Goal: Task Accomplishment & Management: Use online tool/utility

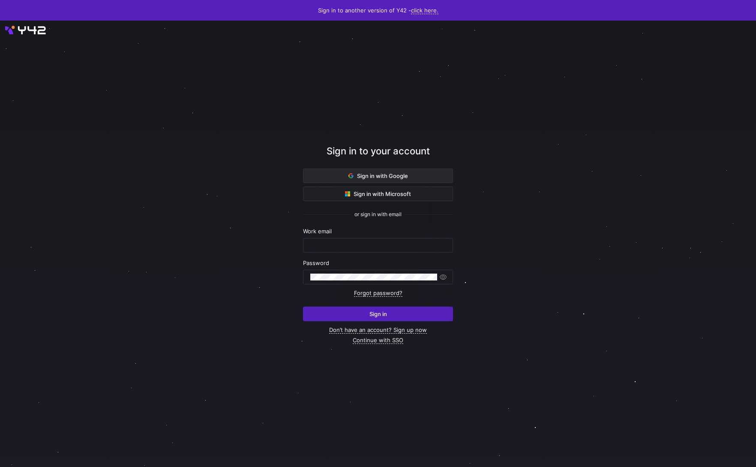
click at [372, 177] on span "Sign in with Google" at bounding box center [378, 175] width 60 height 7
click at [388, 174] on span "Sign in with Google" at bounding box center [378, 175] width 60 height 7
click at [384, 178] on span "Sign in with Google" at bounding box center [378, 175] width 60 height 7
